Goal: Find specific page/section: Find specific page/section

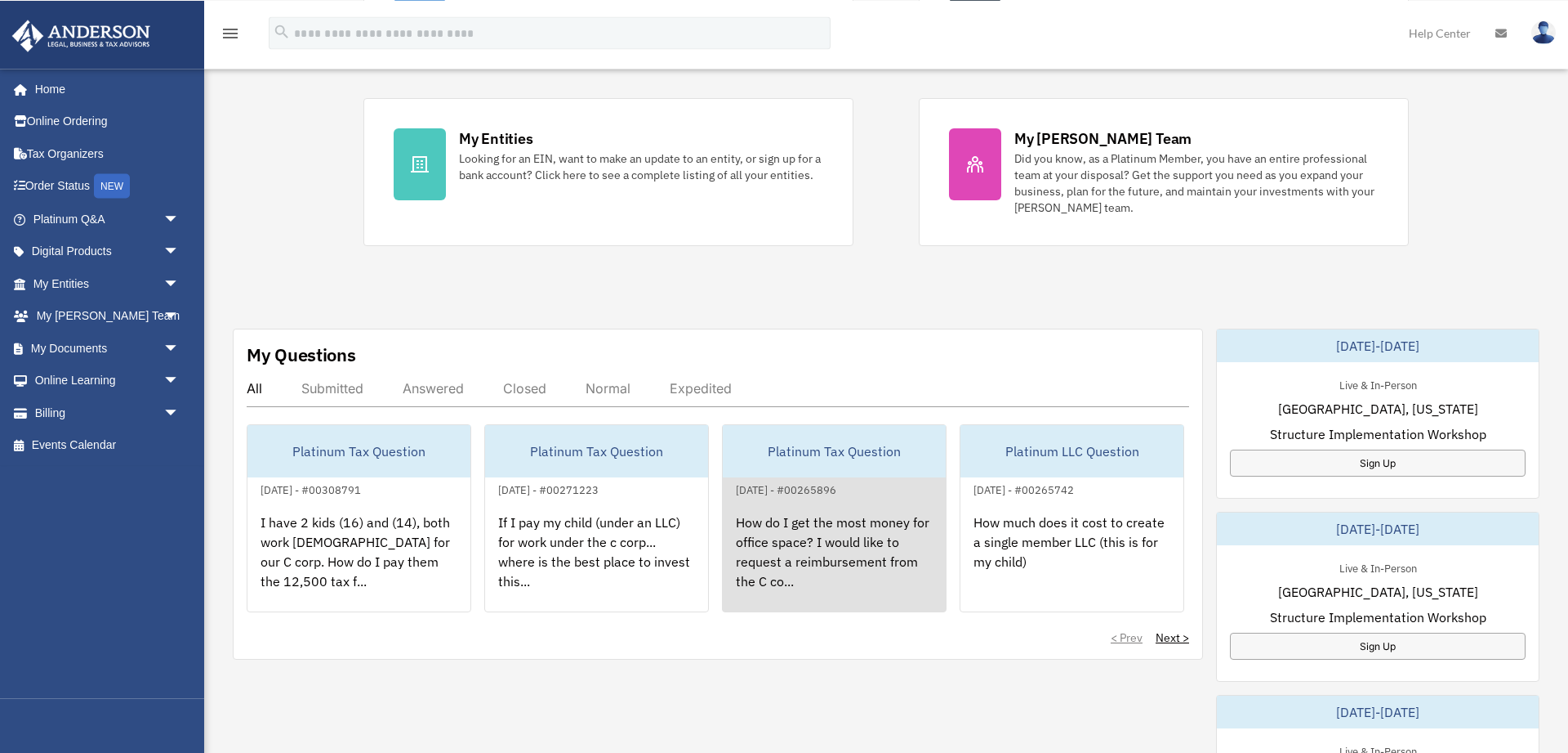
scroll to position [353, 0]
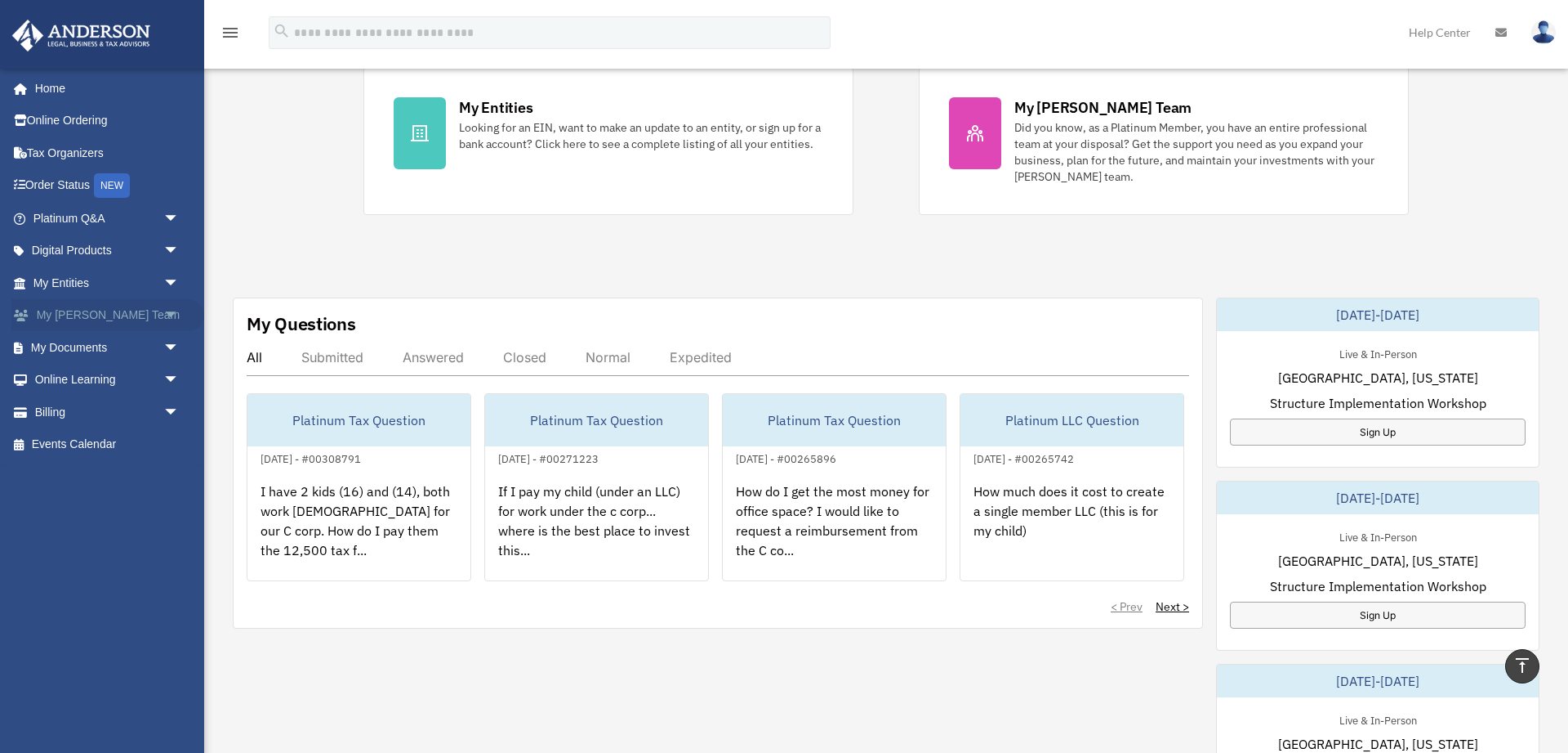
click at [164, 308] on span "arrow_drop_down" at bounding box center [180, 316] width 33 height 34
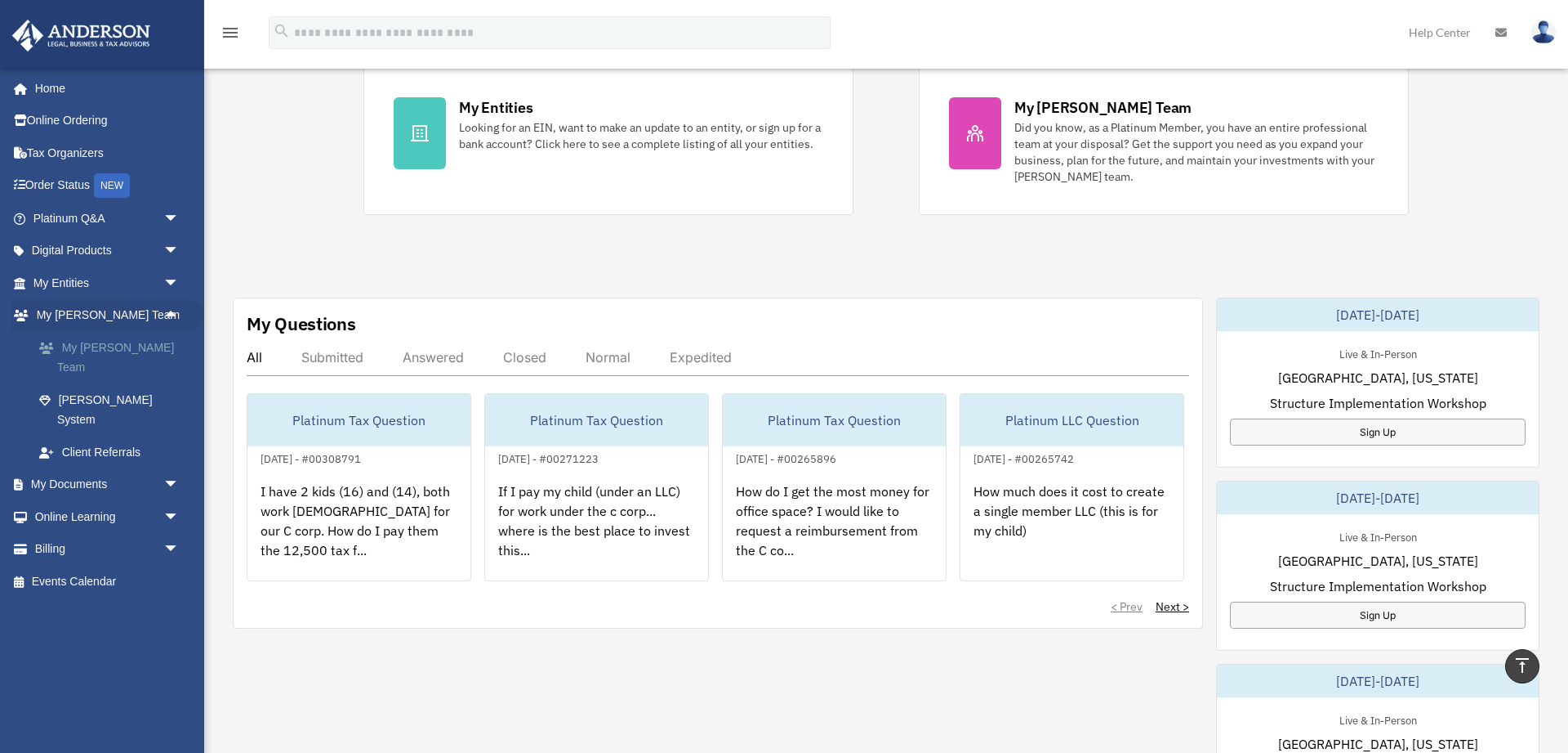
click at [153, 347] on link "My [PERSON_NAME] Team" at bounding box center [113, 357] width 181 height 52
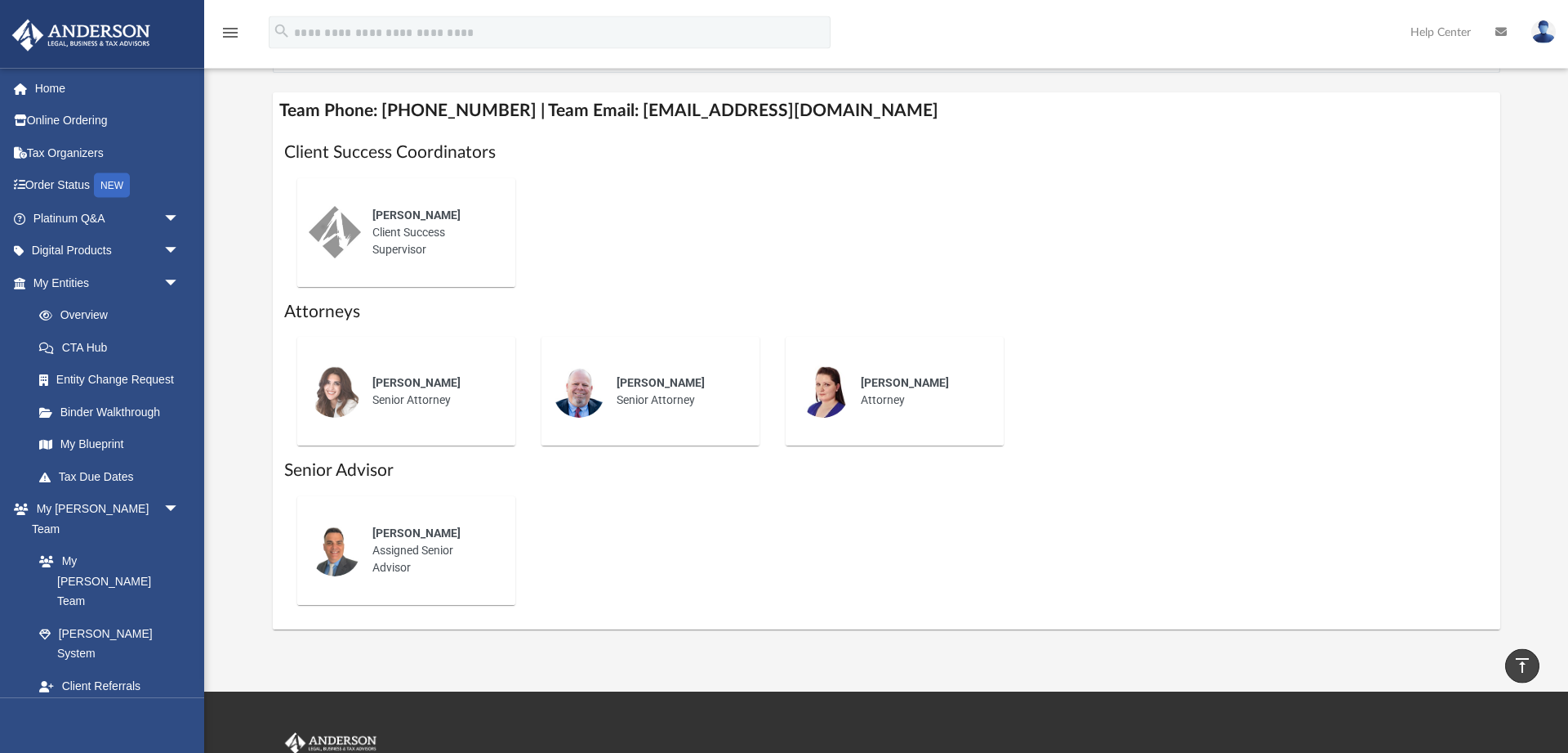
scroll to position [617, 0]
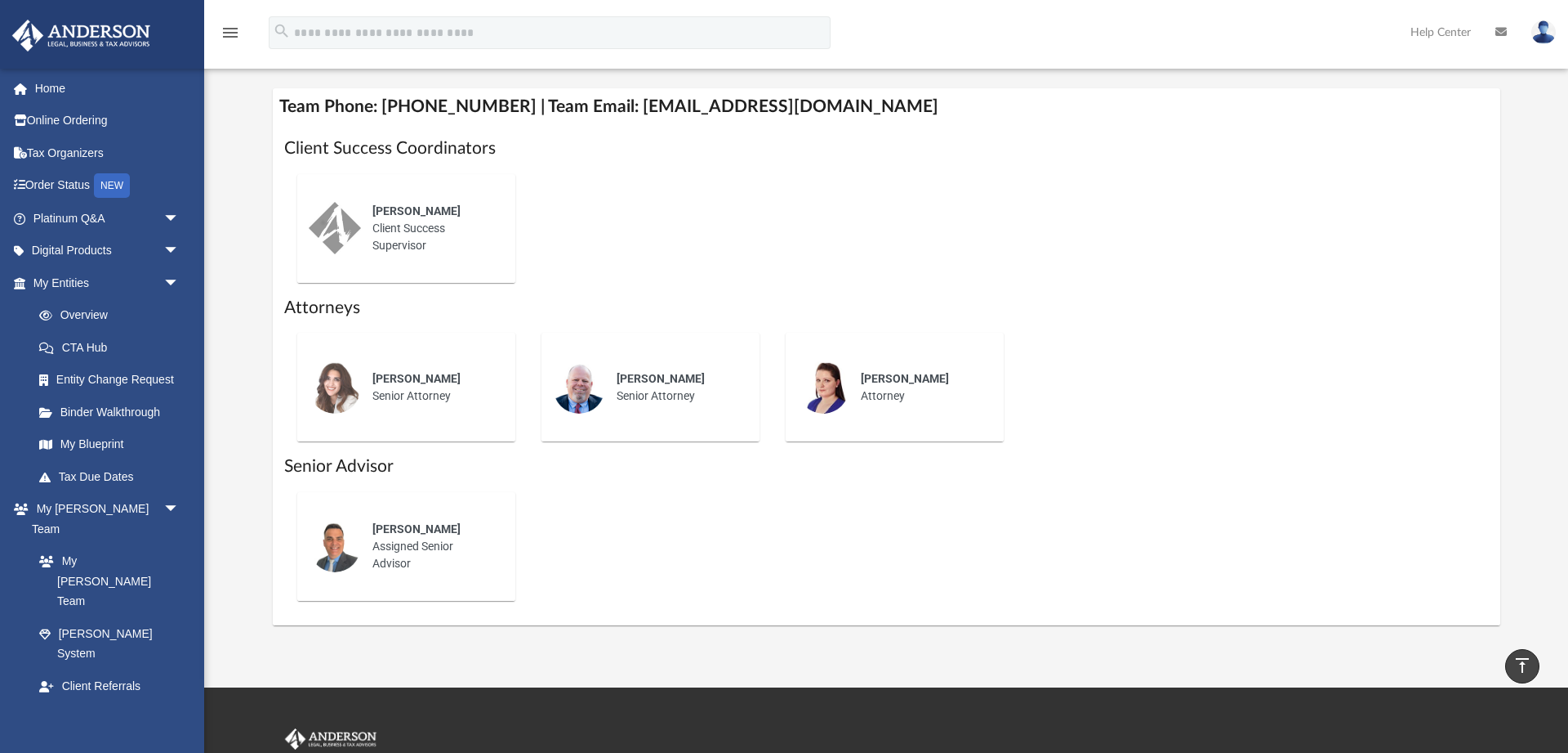
click at [404, 384] on span "Gwendy Wolfe" at bounding box center [416, 378] width 88 height 13
click at [396, 217] on span "Ebony Payton" at bounding box center [416, 210] width 88 height 13
click at [358, 227] on img at bounding box center [335, 228] width 52 height 52
click at [396, 236] on div "Ebony Payton Client Success Supervisor" at bounding box center [432, 227] width 143 height 74
click at [406, 227] on div "Ebony Payton Client Success Supervisor" at bounding box center [432, 227] width 143 height 74
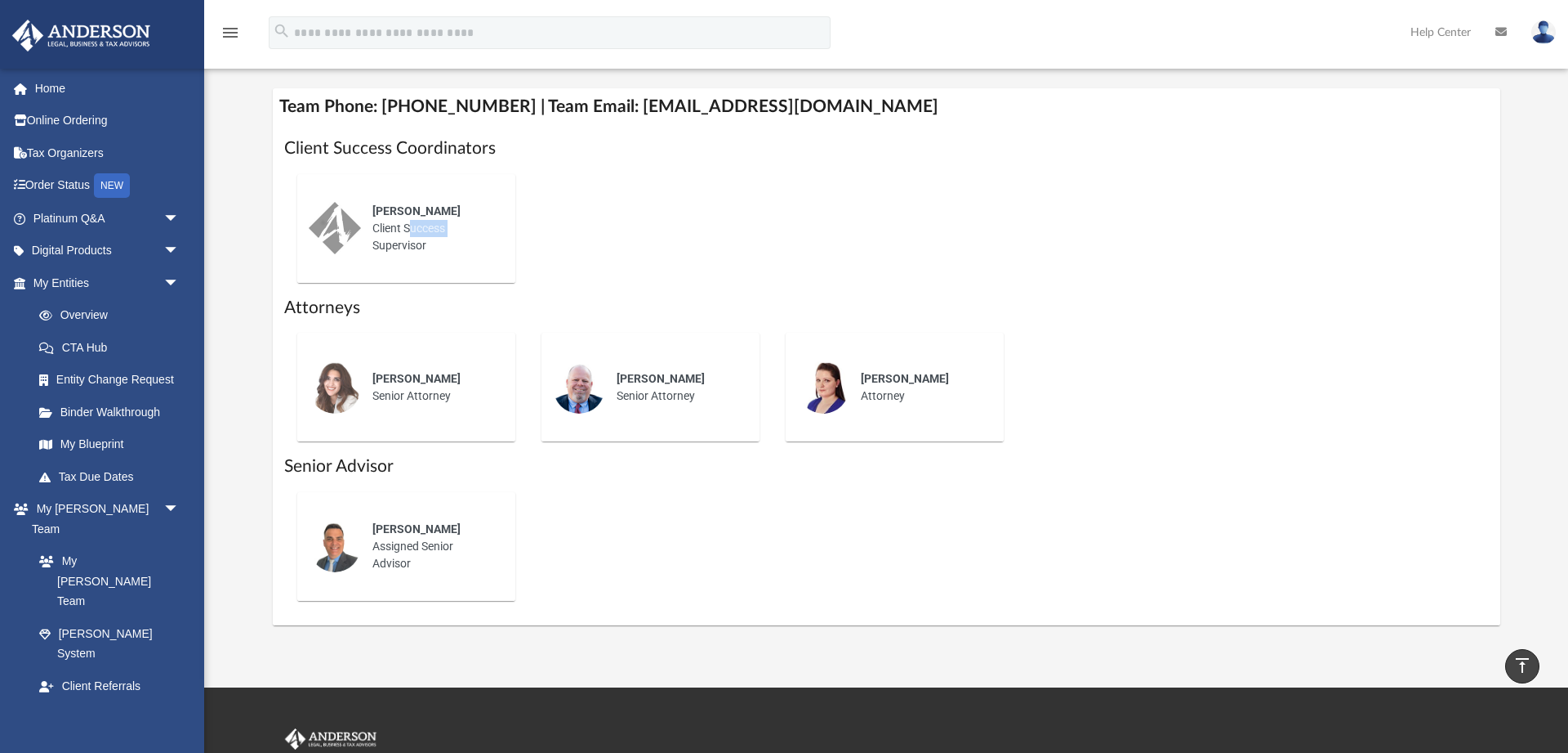
click at [406, 227] on div "Ebony Payton Client Success Supervisor" at bounding box center [432, 227] width 143 height 74
click at [410, 383] on span "Gwendy Wolfe" at bounding box center [416, 378] width 88 height 13
click at [405, 392] on div "Gwendy Wolfe Senior Attorney" at bounding box center [432, 386] width 143 height 57
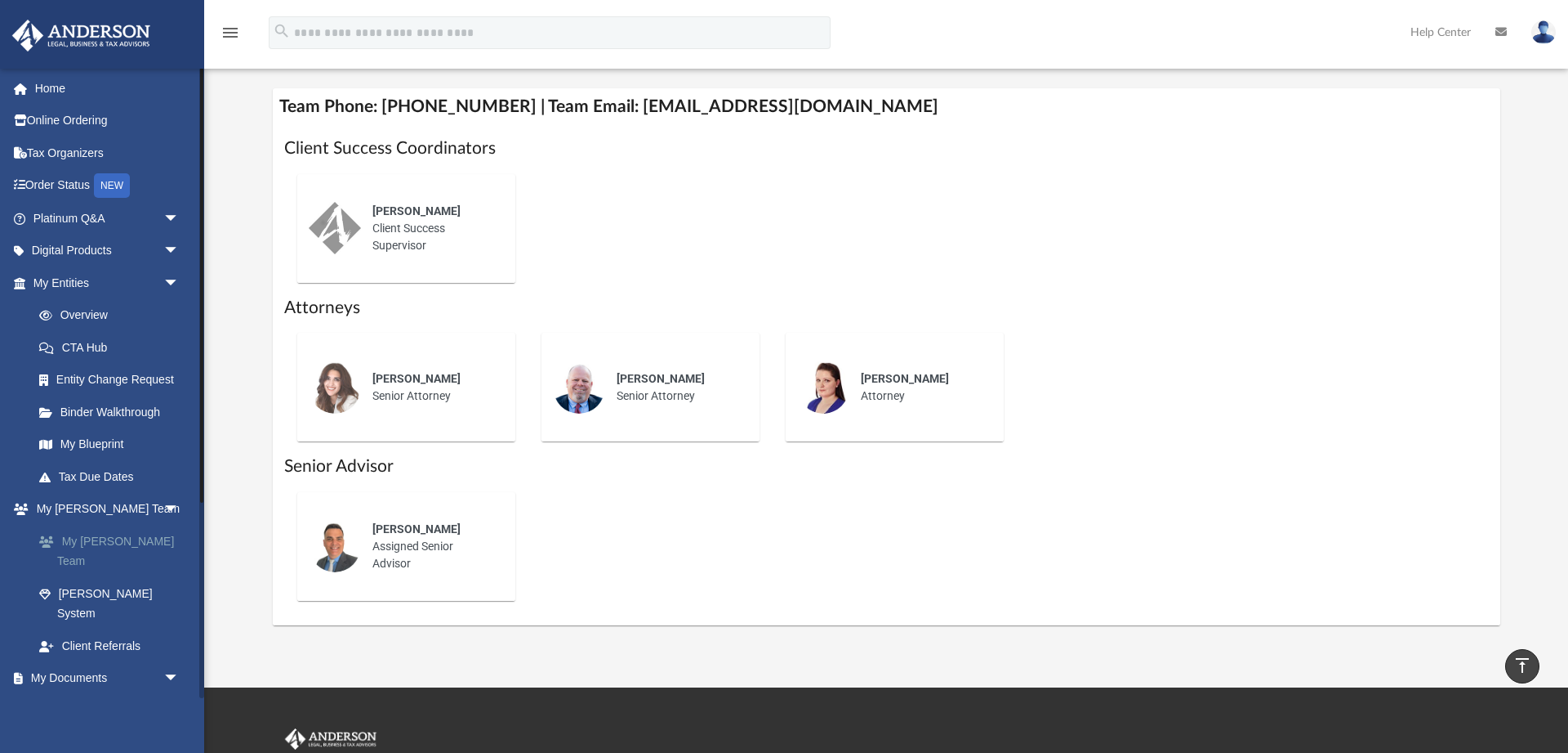
click at [100, 552] on link "My [PERSON_NAME] Team" at bounding box center [113, 551] width 181 height 52
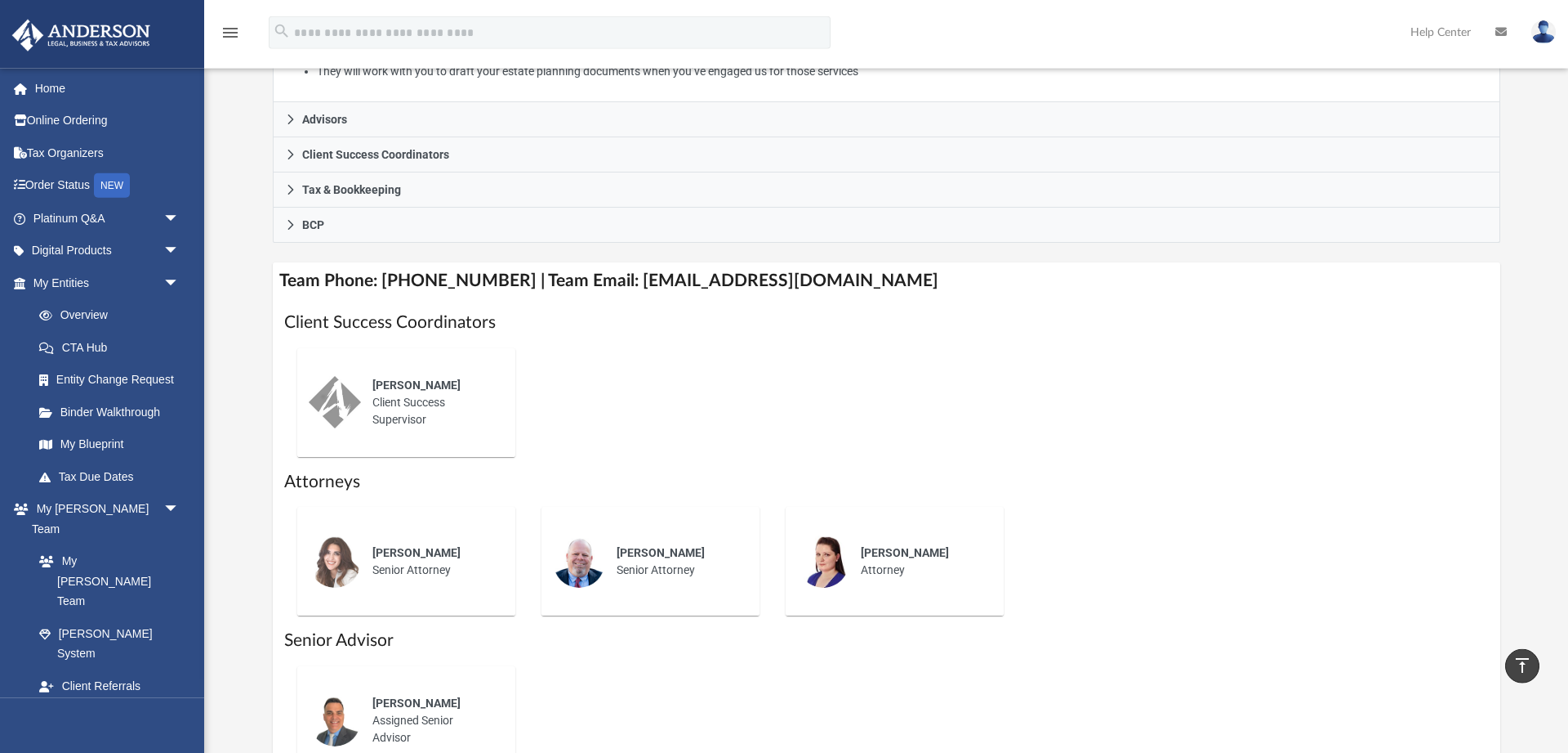
scroll to position [442, 0]
